Goal: Check status: Check status

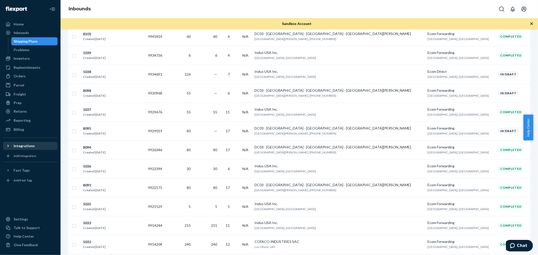
scroll to position [84, 0]
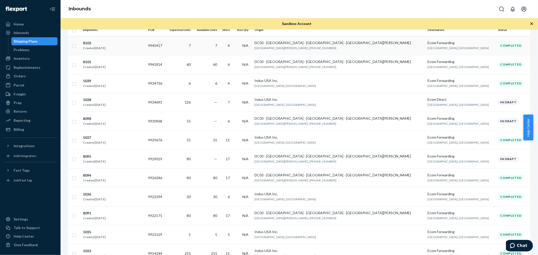
click at [88, 44] on div "8103" at bounding box center [94, 43] width 22 height 5
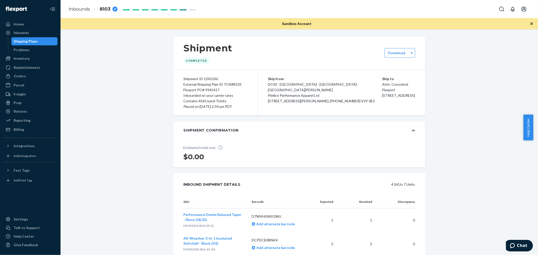
click at [210, 216] on span "Performance Denim Relaxed Taper - Rinse (28,32)" at bounding box center [213, 217] width 58 height 9
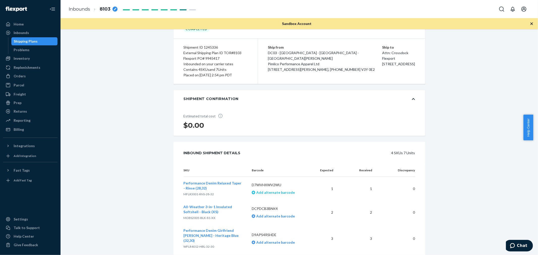
scroll to position [84, 0]
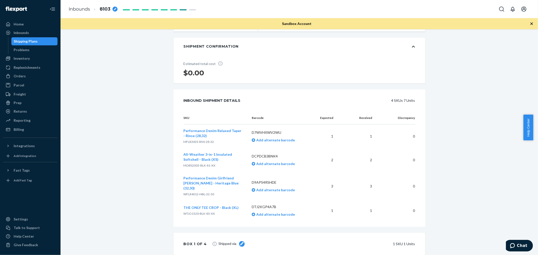
click at [214, 179] on span "Performance Denim Girlfriend Jean - Heritage Blue (32,30)" at bounding box center [211, 183] width 55 height 14
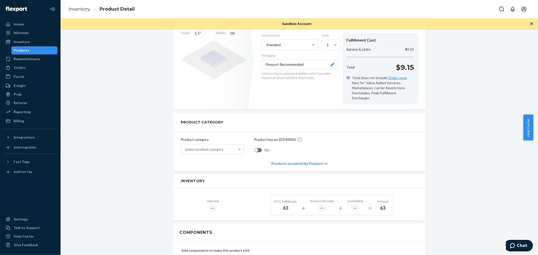
scroll to position [112, 0]
